Goal: Find specific page/section: Find specific page/section

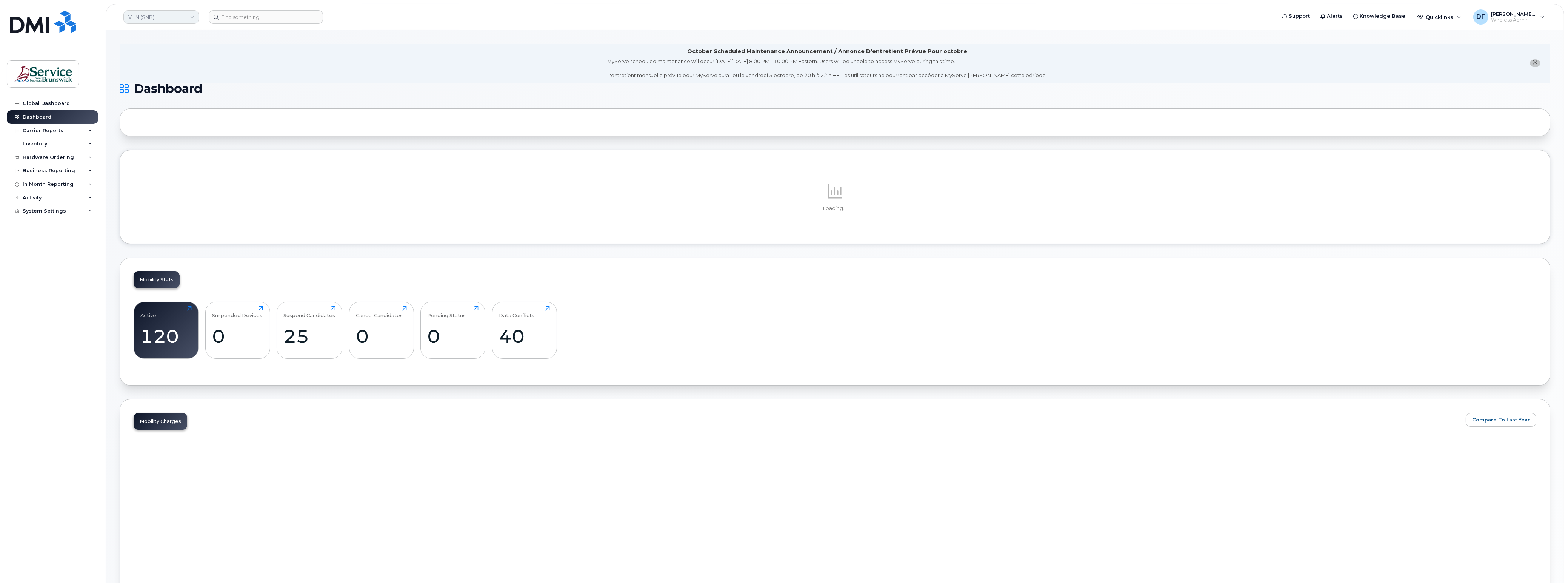
click at [161, 13] on link "VHN (SNB)" at bounding box center [161, 17] width 75 height 13
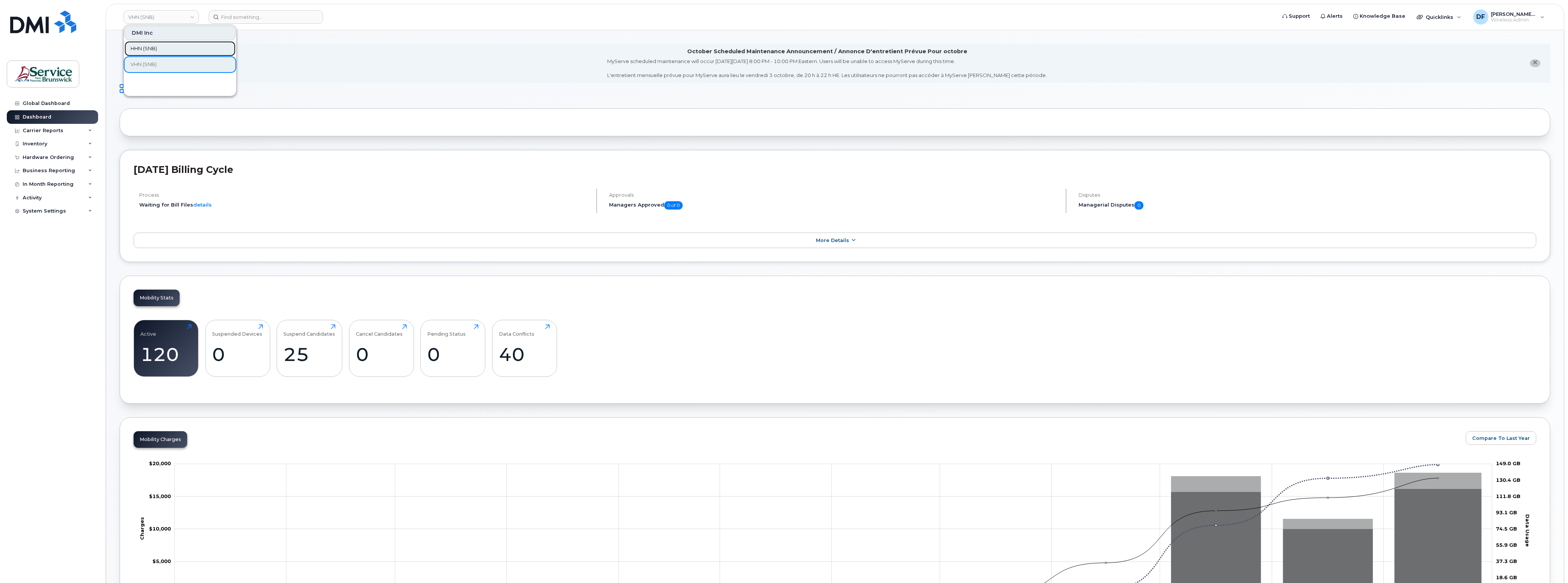
click at [155, 45] on span "HHN (SNB)" at bounding box center [144, 49] width 26 height 7
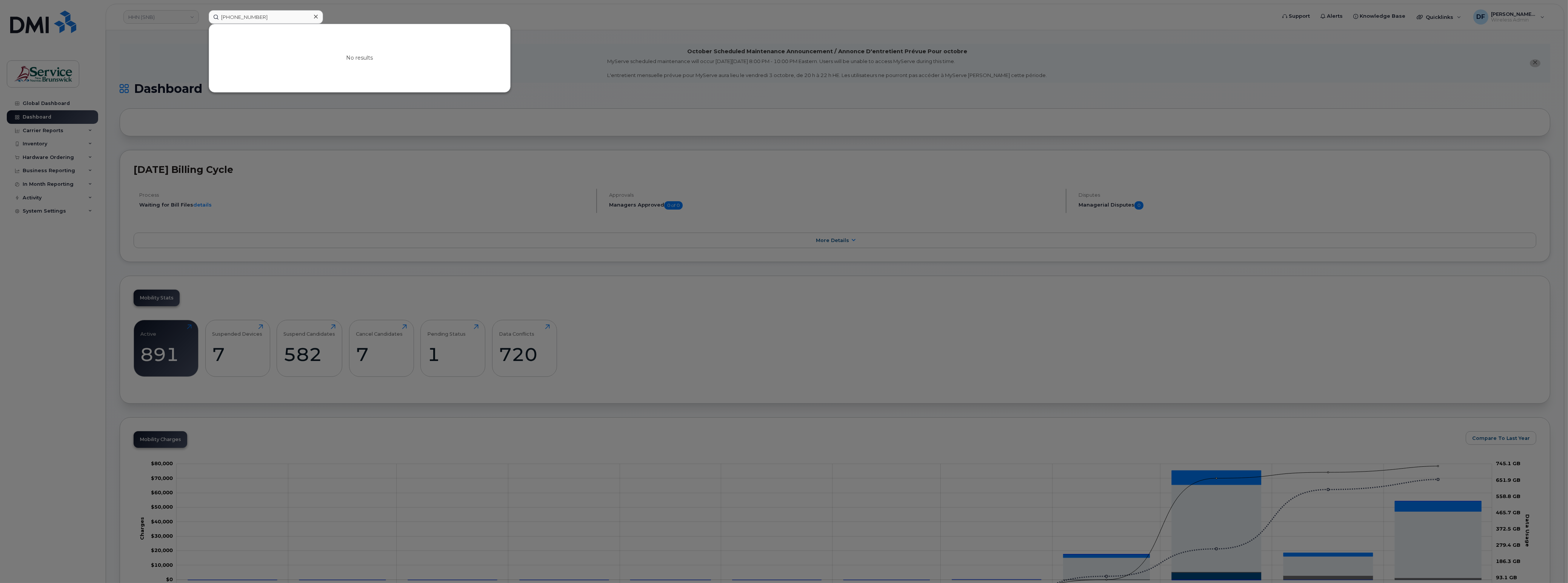
type input "[PHONE_NUMBER]"
click at [326, 16] on div at bounding box center [784, 291] width 1568 height 583
